Goal: Find specific page/section: Find specific page/section

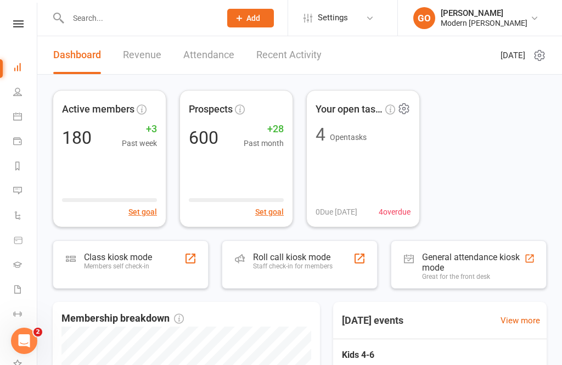
click at [17, 99] on link "People" at bounding box center [25, 93] width 25 height 25
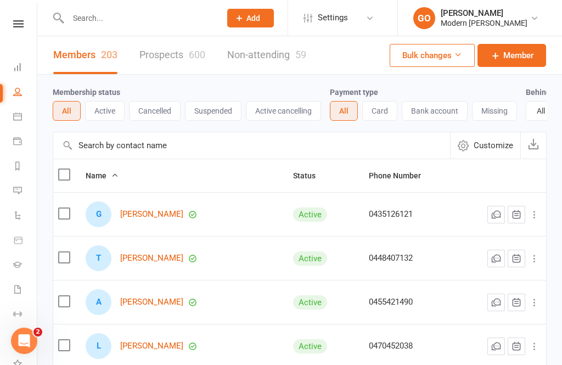
click at [105, 19] on input "text" at bounding box center [139, 17] width 148 height 15
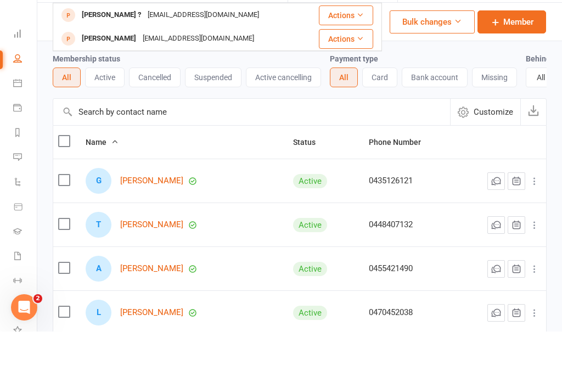
type input "Adin"
click at [139, 64] on div "[EMAIL_ADDRESS][DOMAIN_NAME]" at bounding box center [198, 72] width 118 height 16
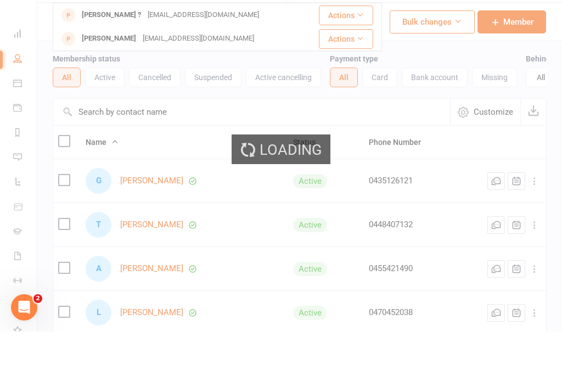
scroll to position [33, 0]
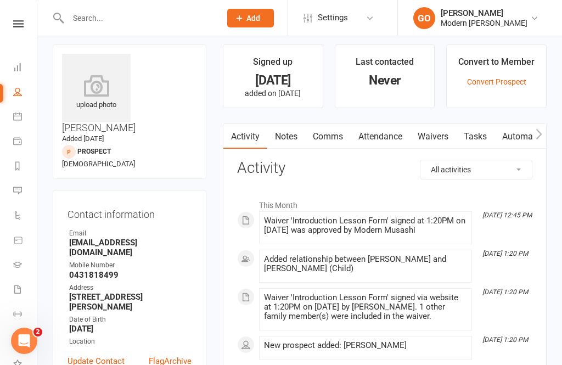
scroll to position [6, 0]
click at [439, 130] on link "Waivers" at bounding box center [433, 137] width 46 height 25
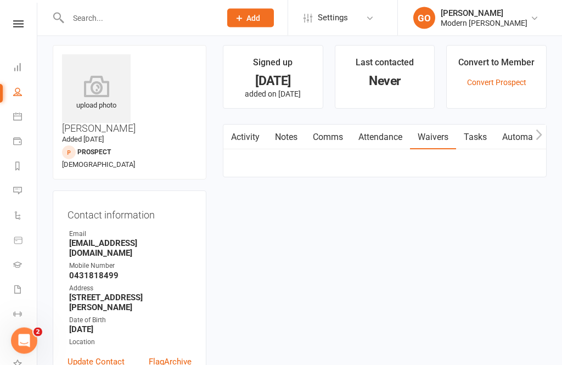
scroll to position [7, 0]
